Goal: Information Seeking & Learning: Find specific fact

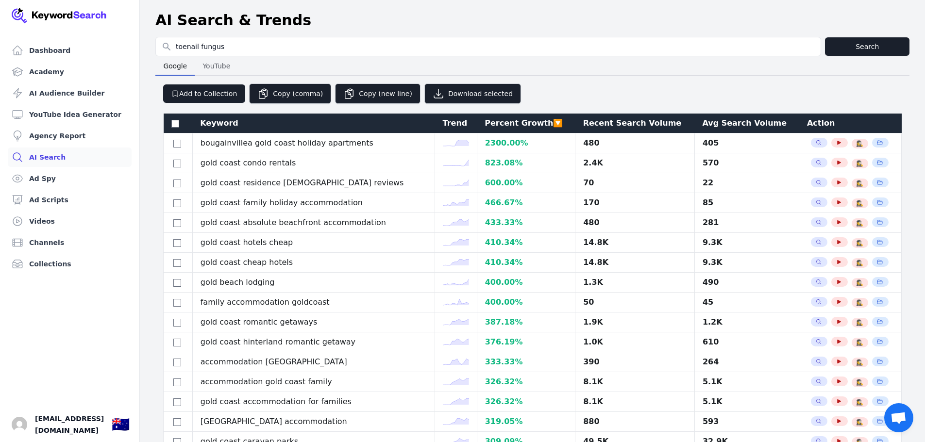
select select "50"
click at [846, 38] on button "Search" at bounding box center [867, 46] width 84 height 18
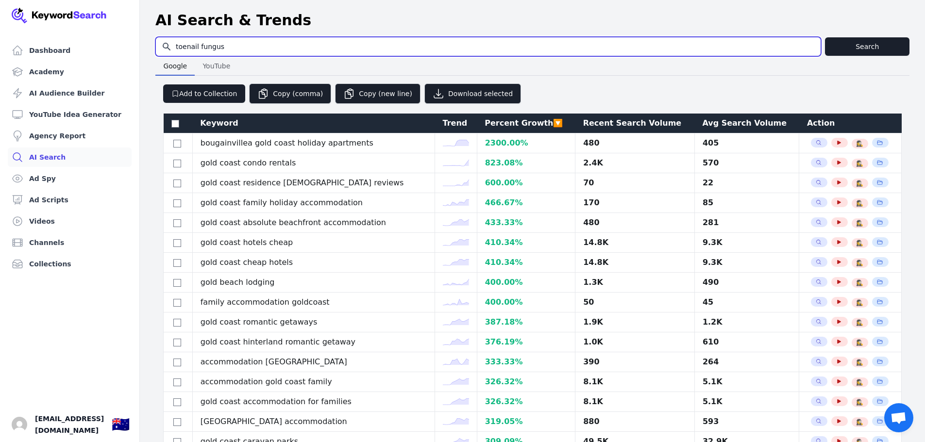
click at [197, 50] on input "toenail fungus" at bounding box center [488, 46] width 665 height 18
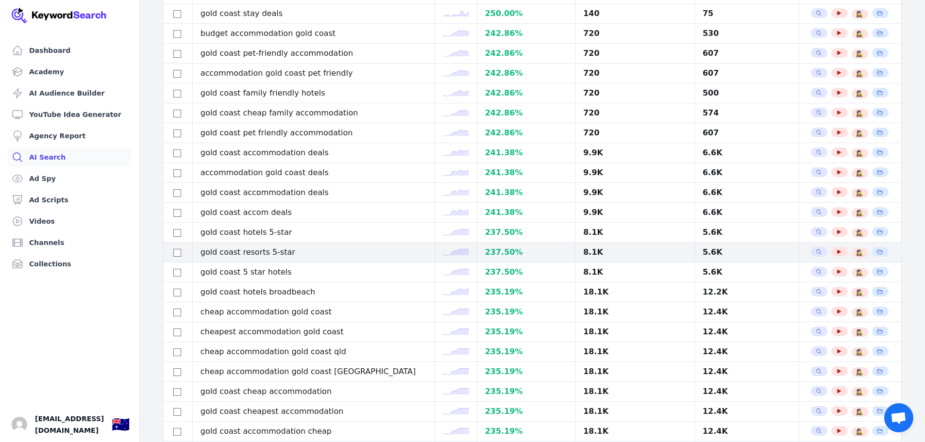
scroll to position [565, 0]
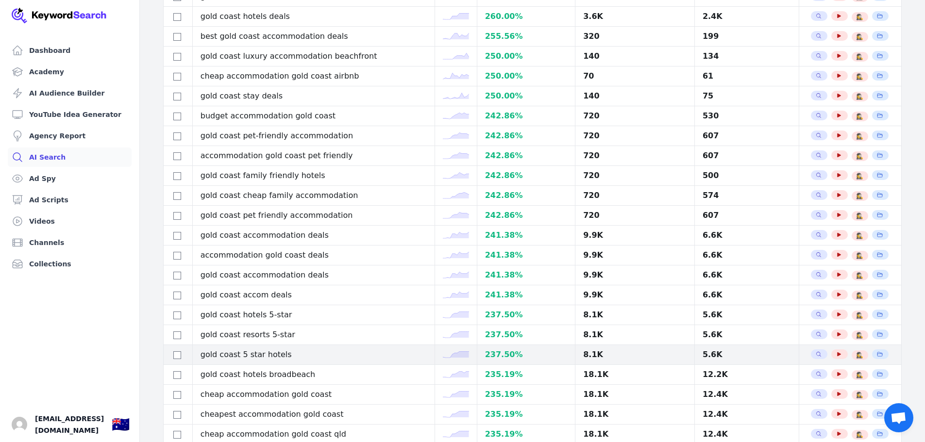
click at [269, 355] on td "gold coast 5 star hotels" at bounding box center [313, 355] width 242 height 20
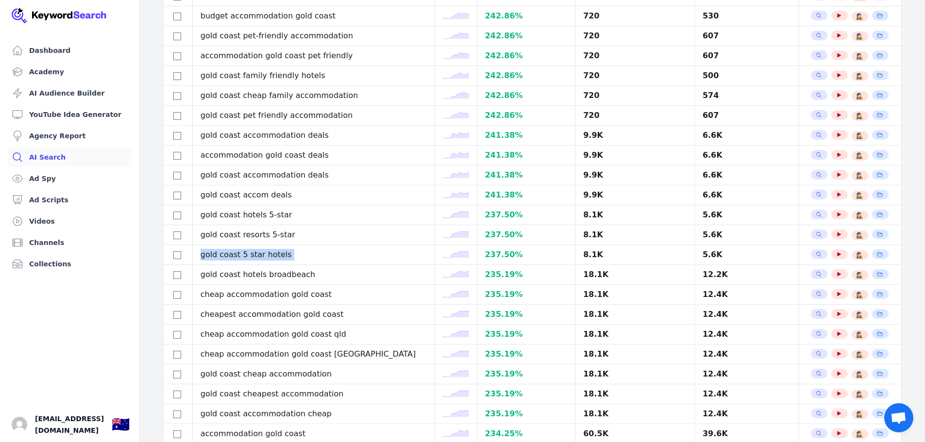
scroll to position [678, 0]
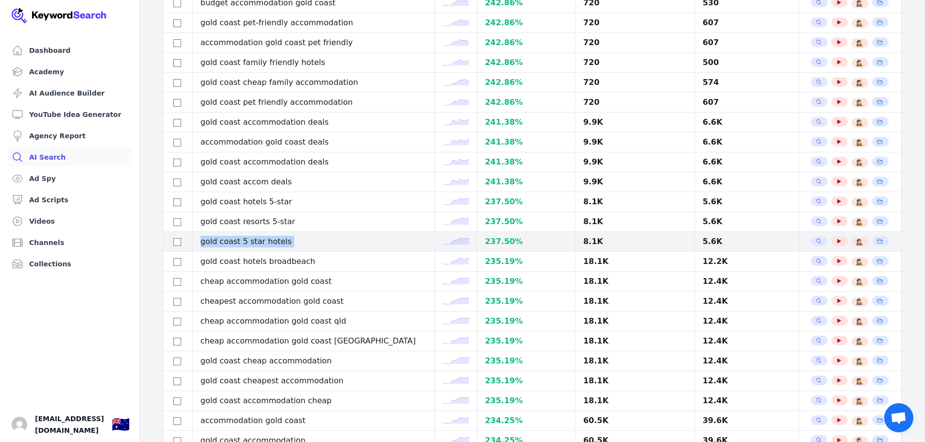
click at [310, 238] on td "gold coast 5 star hotels" at bounding box center [313, 242] width 242 height 20
drag, startPoint x: 305, startPoint y: 241, endPoint x: 201, endPoint y: 242, distance: 103.4
click at [201, 242] on td "gold coast 5 star hotels" at bounding box center [313, 242] width 242 height 20
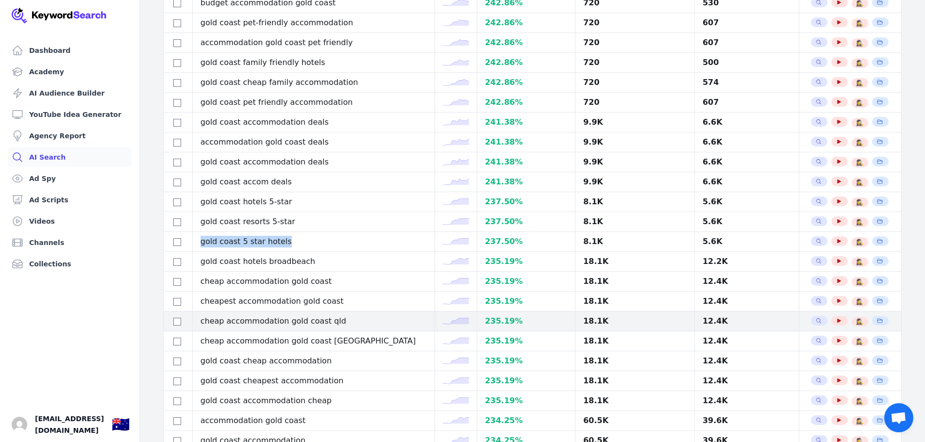
copy td "gold coast 5 star hotels"
